Goal: Complete application form

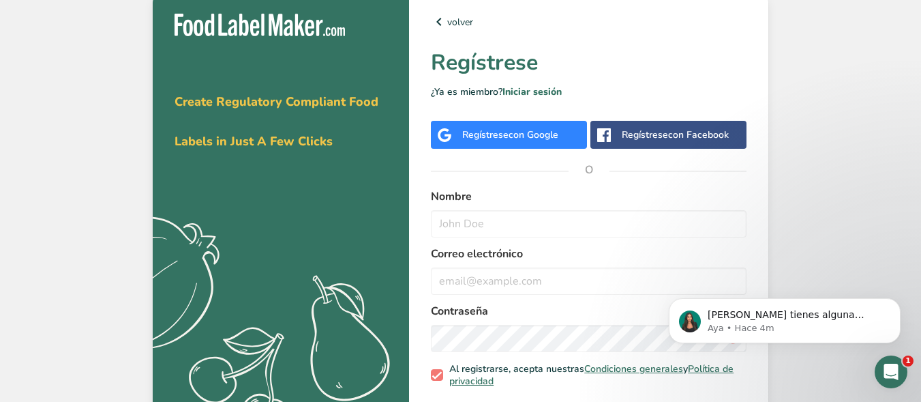
click at [522, 116] on div "volver Regístrese ¿Ya es miembro? Iniciar sesión Regístrese con Google Regístre…" at bounding box center [588, 225] width 359 height 466
click at [528, 138] on span "con Google" at bounding box center [534, 134] width 50 height 13
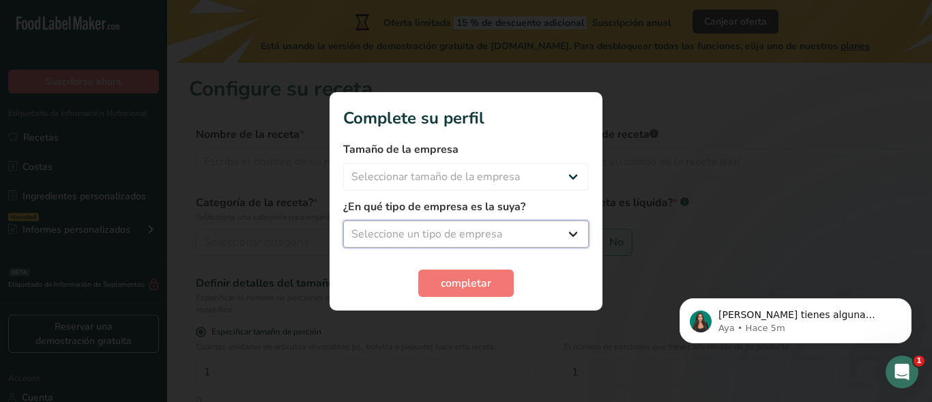
click at [515, 230] on select "Seleccione un tipo de empresa Fabricante de alimentos envasados Restaurante y c…" at bounding box center [466, 233] width 246 height 27
select select "8"
click at [343, 220] on select "Seleccione un tipo de empresa Fabricante de alimentos envasados Restaurante y c…" at bounding box center [466, 233] width 246 height 27
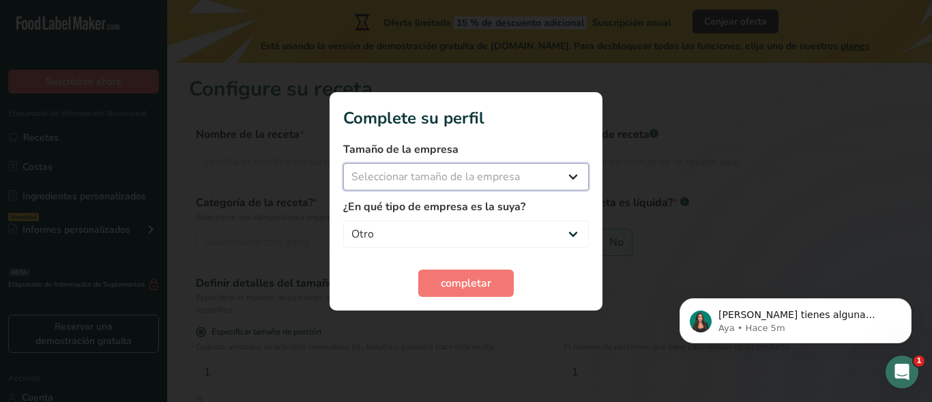
click at [569, 174] on select "Seleccionar tamaño de la empresa Menos de 10 empleados De 10 a 50 empleados De …" at bounding box center [466, 176] width 246 height 27
select select "1"
click at [343, 163] on select "Seleccionar tamaño de la empresa Menos de 10 empleados De 10 a 50 empleados De …" at bounding box center [466, 176] width 246 height 27
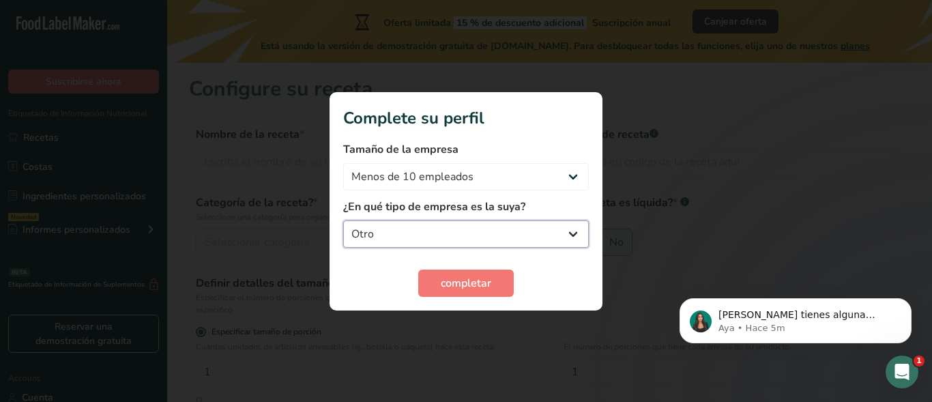
click at [520, 230] on select "Fabricante de alimentos envasados Restaurante y cafetería [GEOGRAPHIC_DATA] Emp…" at bounding box center [466, 233] width 246 height 27
select select "1"
click at [343, 220] on select "Fabricante de alimentos envasados Restaurante y cafetería [GEOGRAPHIC_DATA] Emp…" at bounding box center [466, 233] width 246 height 27
click at [541, 231] on select "Fabricante de alimentos envasados Restaurante y cafetería [GEOGRAPHIC_DATA] Emp…" at bounding box center [466, 233] width 246 height 27
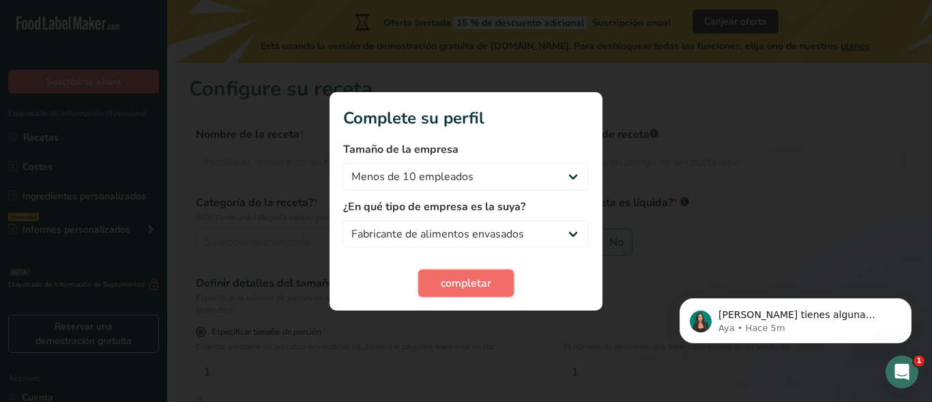
click at [465, 276] on span "completar" at bounding box center [466, 283] width 50 height 16
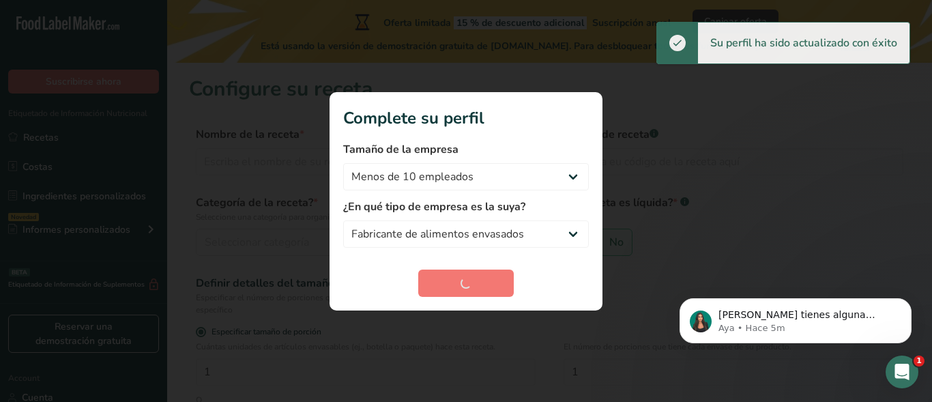
click at [467, 282] on div "completar" at bounding box center [466, 282] width 246 height 27
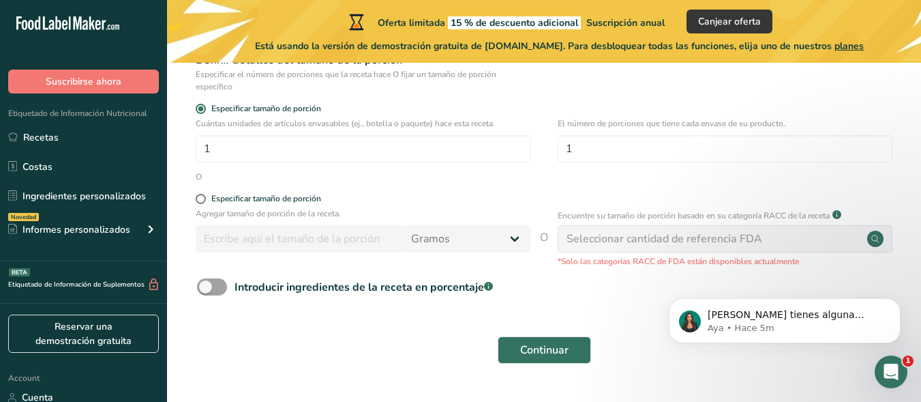
scroll to position [258, 0]
